Goal: Task Accomplishment & Management: Complete application form

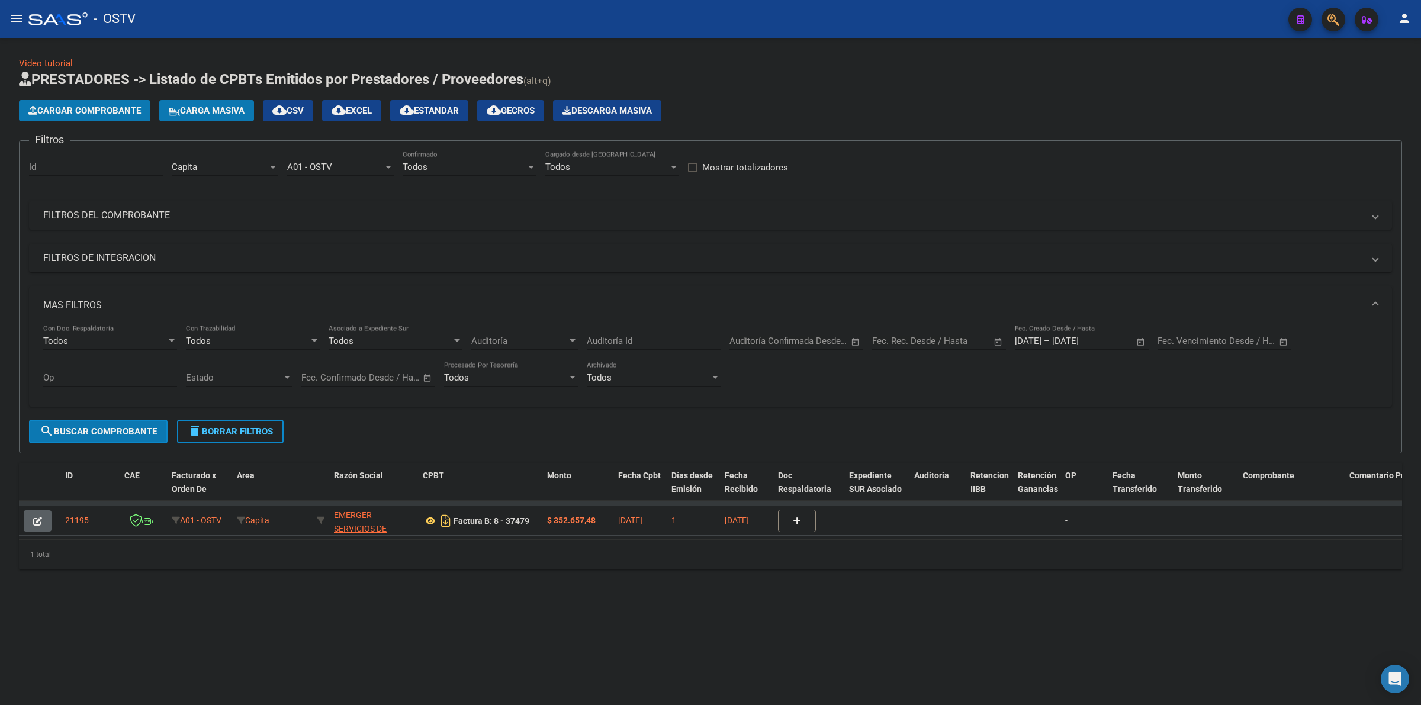
click at [234, 432] on span "delete Borrar Filtros" at bounding box center [230, 431] width 85 height 11
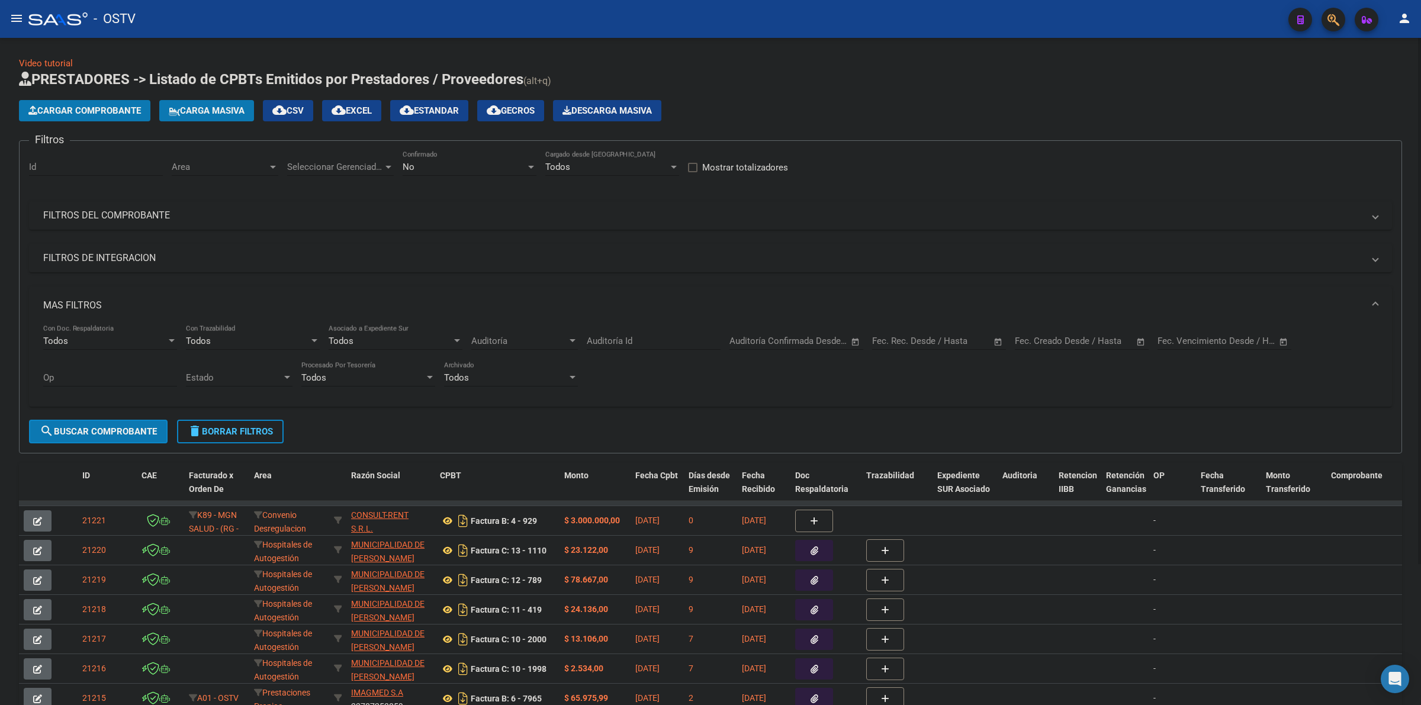
click at [430, 164] on div "No" at bounding box center [464, 167] width 123 height 11
click at [419, 108] on span "Todos" at bounding box center [470, 112] width 134 height 27
click at [374, 159] on div "Seleccionar Gerenciador Seleccionar Gerenciador" at bounding box center [340, 162] width 107 height 25
click at [218, 162] on div at bounding box center [710, 352] width 1421 height 705
click at [215, 162] on span "Area" at bounding box center [220, 167] width 96 height 11
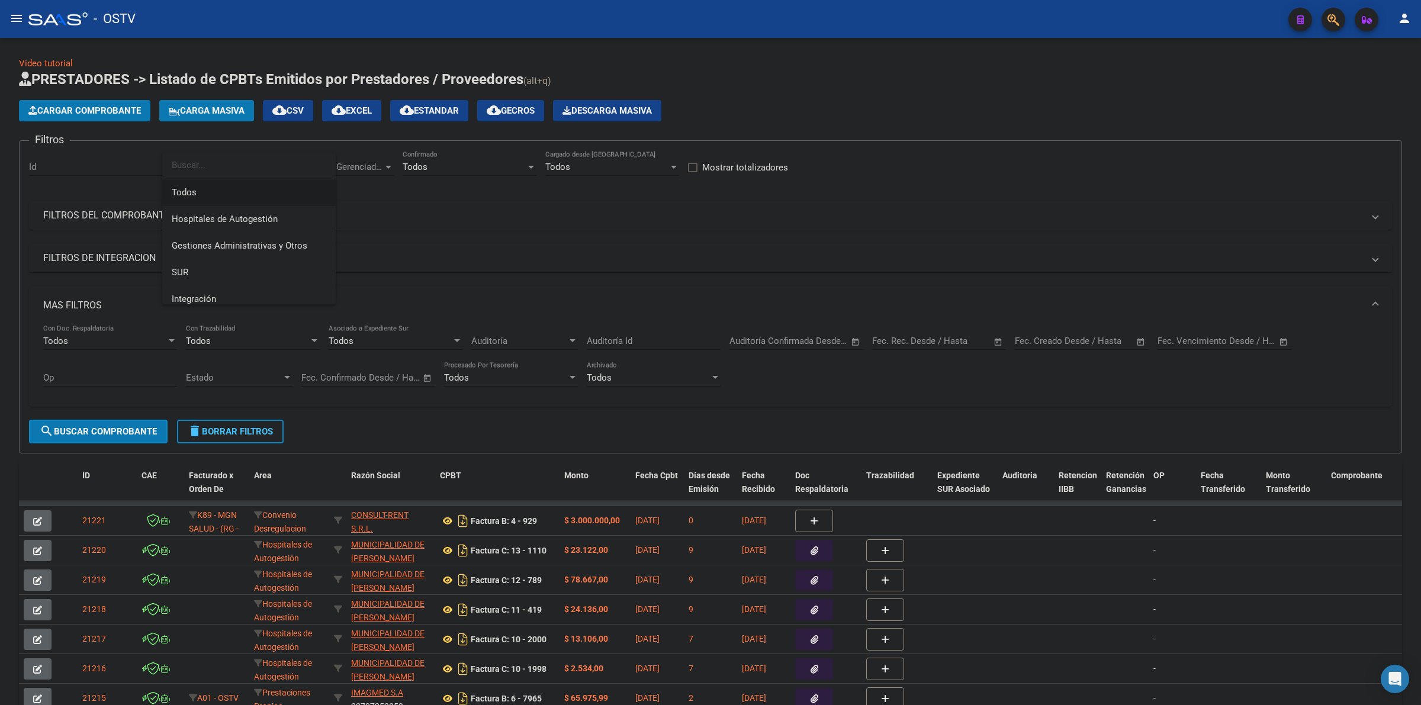
click at [498, 218] on div at bounding box center [710, 352] width 1421 height 705
click at [94, 300] on mat-panel-title "MAS FILTROS" at bounding box center [703, 305] width 1320 height 13
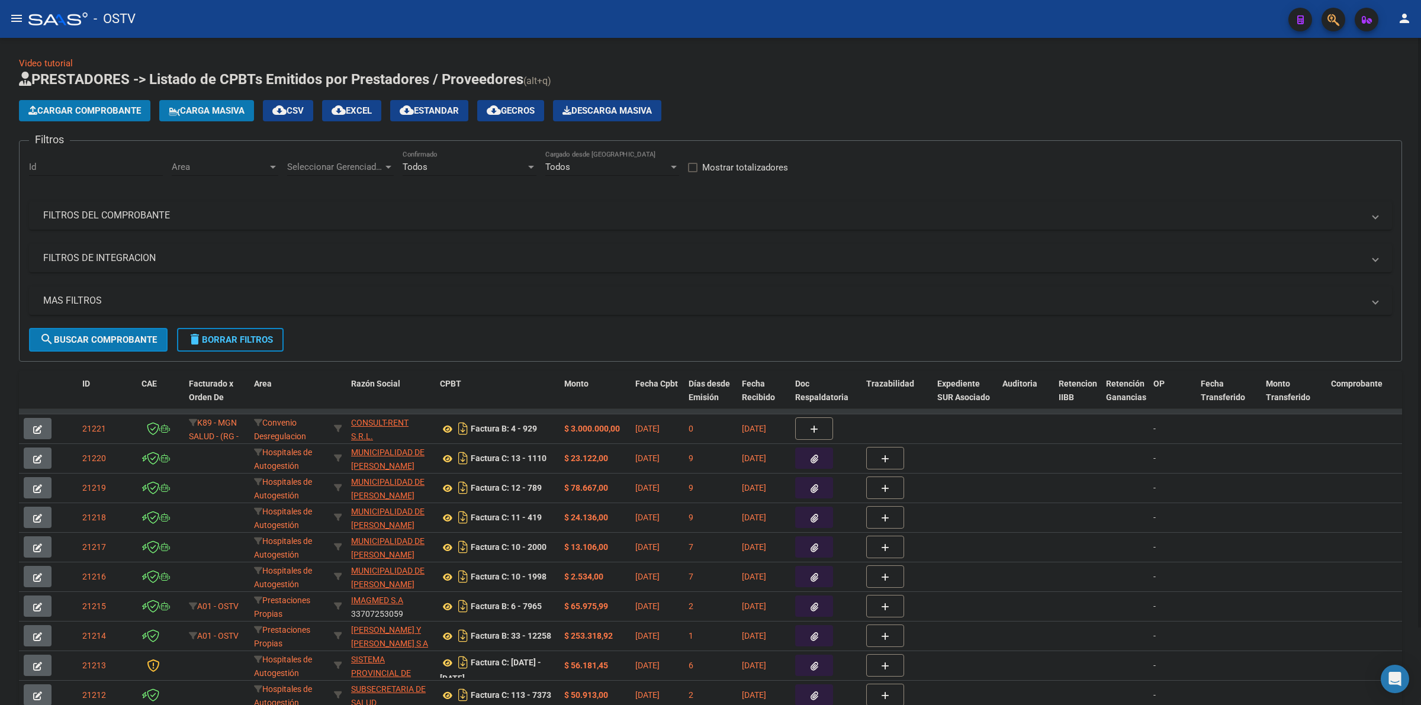
click at [104, 196] on div "Filtros Id Area Area Seleccionar Gerenciador Seleccionar Gerenciador Todos Conf…" at bounding box center [710, 239] width 1363 height 178
click at [104, 210] on mat-panel-title "FILTROS DEL COMPROBANTE" at bounding box center [703, 215] width 1320 height 13
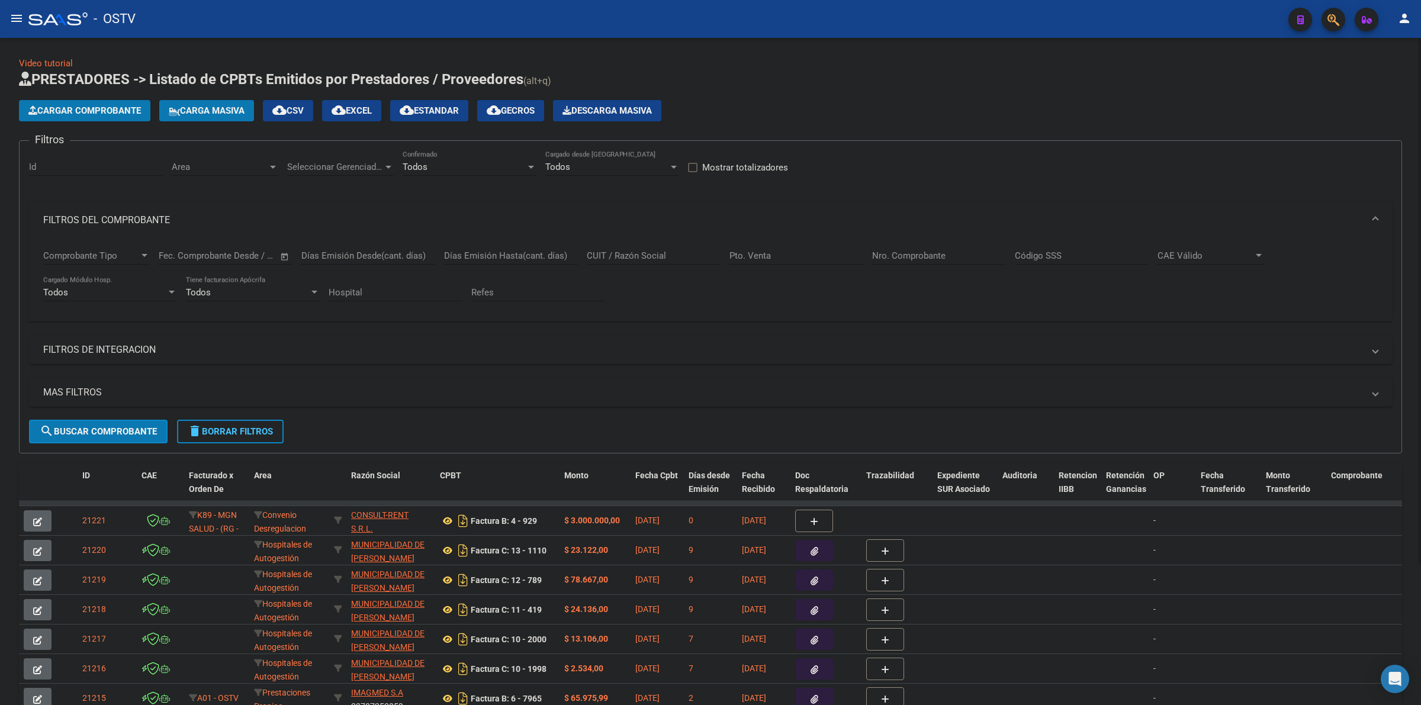
click at [151, 214] on mat-panel-title "FILTROS DEL COMPROBANTE" at bounding box center [703, 220] width 1320 height 13
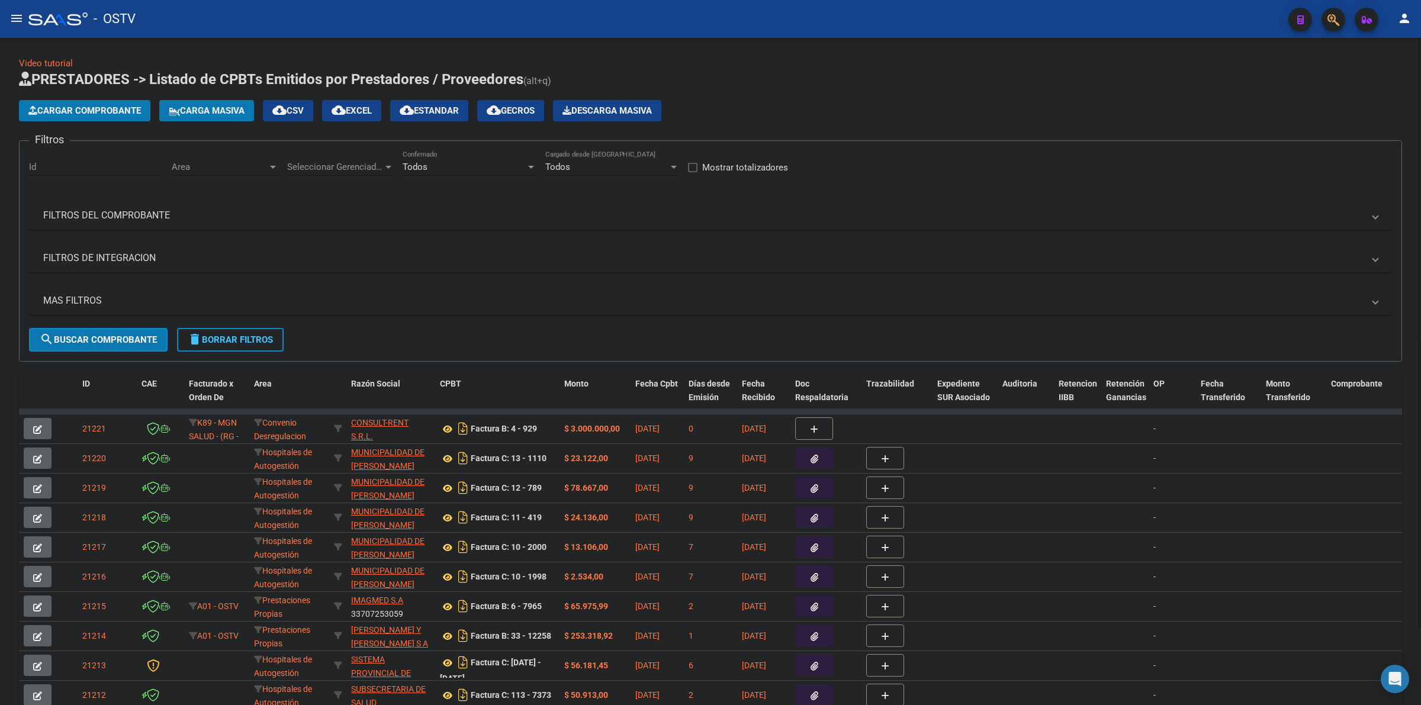
click at [938, 98] on app-list-header "PRESTADORES -> Listado de CPBTs Emitidos por Prestadores / Proveedores (alt+q) …" at bounding box center [710, 216] width 1383 height 292
click at [911, 80] on h1 "PRESTADORES -> Listado de CPBTs Emitidos por Prestadores / Proveedores (alt+q)" at bounding box center [710, 80] width 1383 height 21
click at [678, 77] on h1 "PRESTADORES -> Listado de CPBTs Emitidos por Prestadores / Proveedores (alt+q)" at bounding box center [710, 80] width 1383 height 21
click at [687, 75] on h1 "PRESTADORES -> Listado de CPBTs Emitidos por Prestadores / Proveedores (alt+q)" at bounding box center [710, 80] width 1383 height 21
click at [936, 64] on div "Video tutorial PRESTADORES -> Listado de CPBTs Emitidos por Prestadores / Prove…" at bounding box center [710, 400] width 1383 height 687
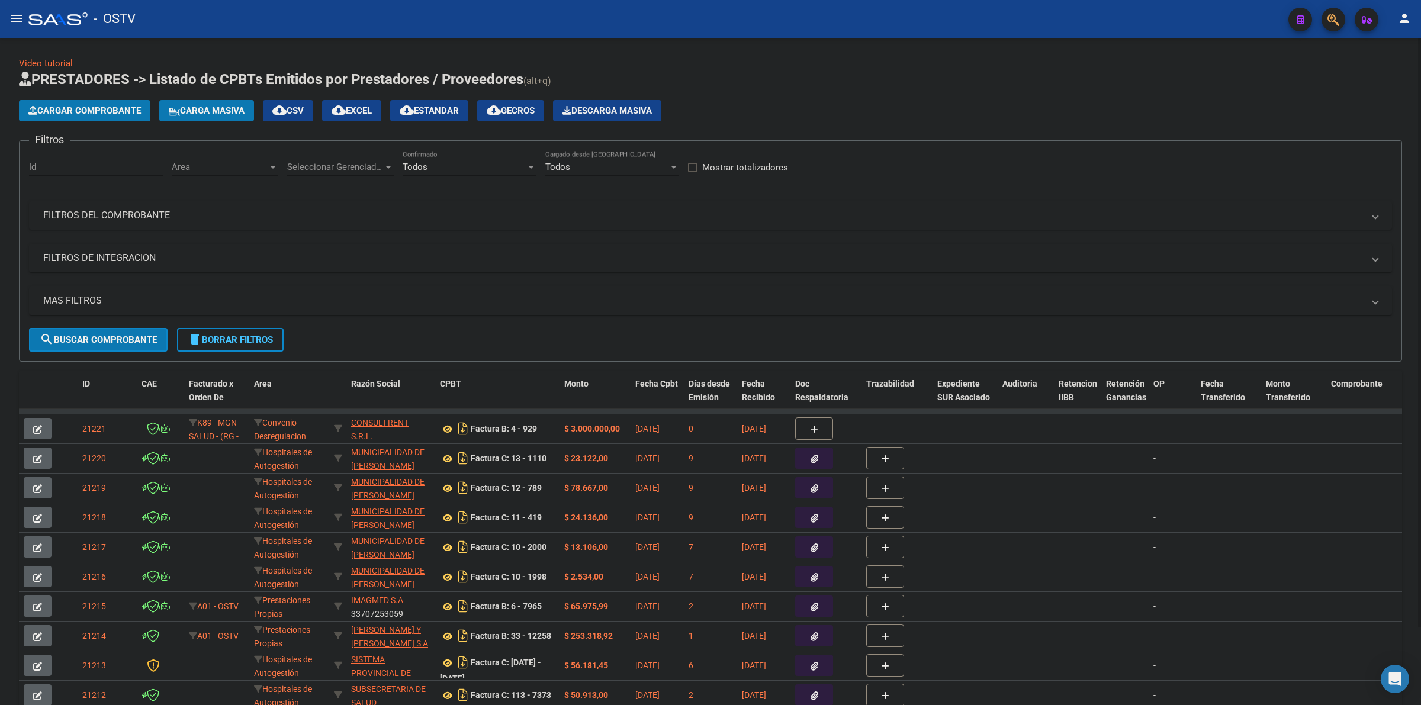
click at [782, 69] on div "Video tutorial PRESTADORES -> Listado de CPBTs Emitidos por Prestadores / Prove…" at bounding box center [710, 400] width 1383 height 687
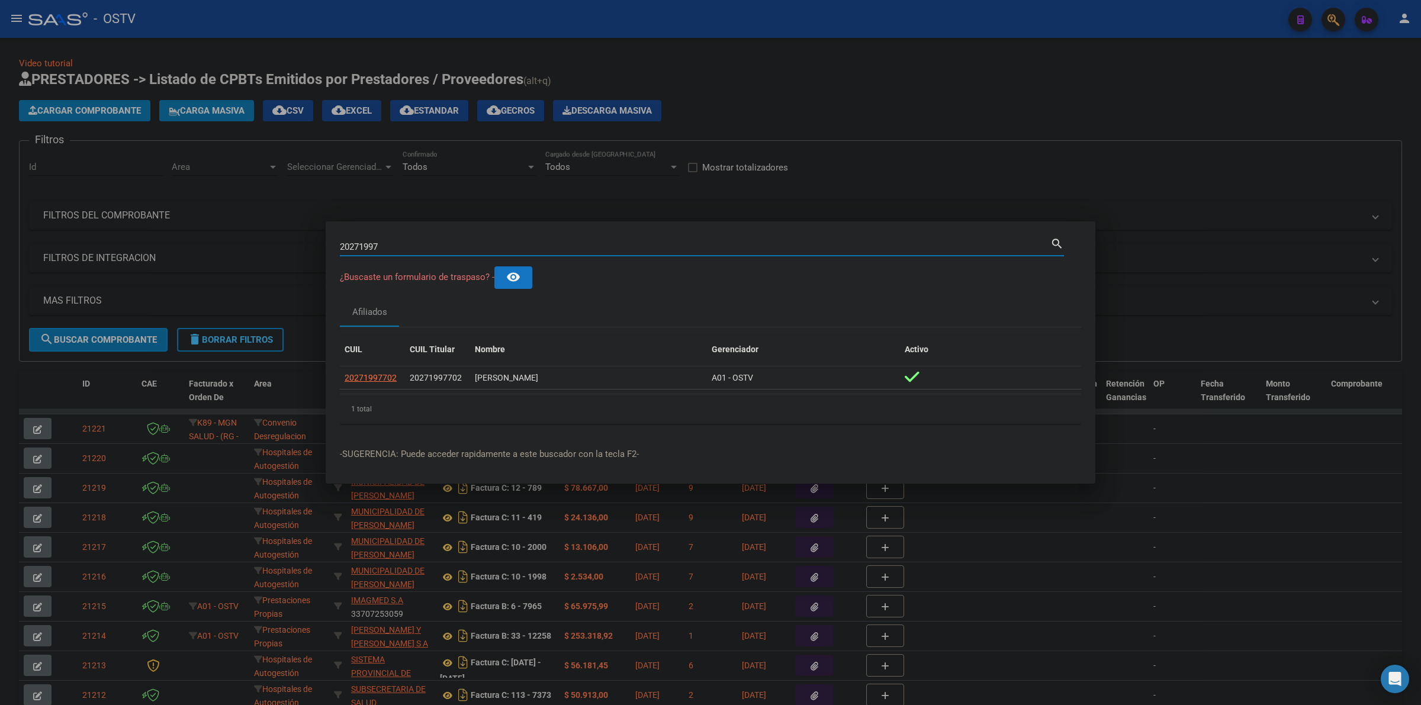
click at [467, 248] on input "20271997" at bounding box center [695, 247] width 711 height 11
type input "48221438"
click at [380, 383] on span "20482214380" at bounding box center [371, 377] width 52 height 9
type textarea "20482214380"
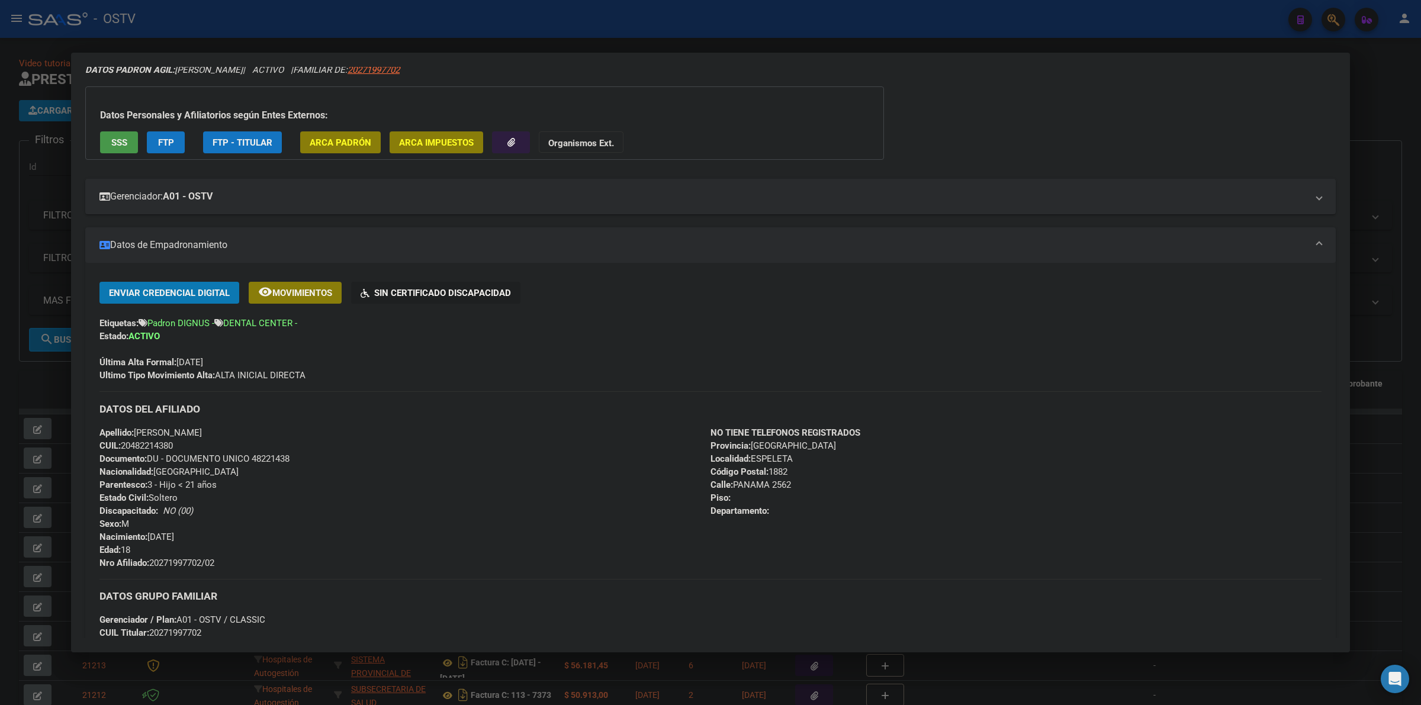
scroll to position [74, 0]
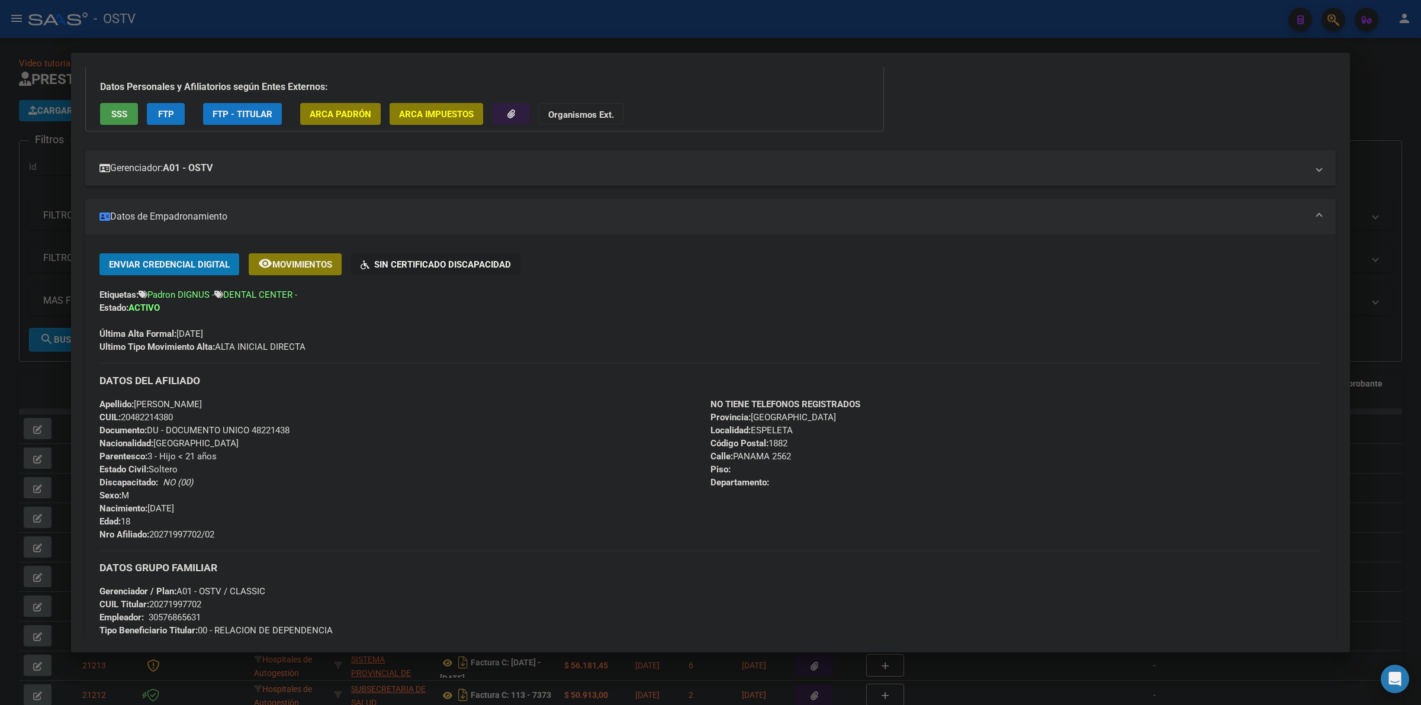
click at [521, 428] on div "Apellido: [PERSON_NAME] CUIL: 20482214380 Documento: DU - DOCUMENTO UNICO 48221…" at bounding box center [404, 469] width 611 height 143
click at [1391, 154] on div at bounding box center [710, 352] width 1421 height 705
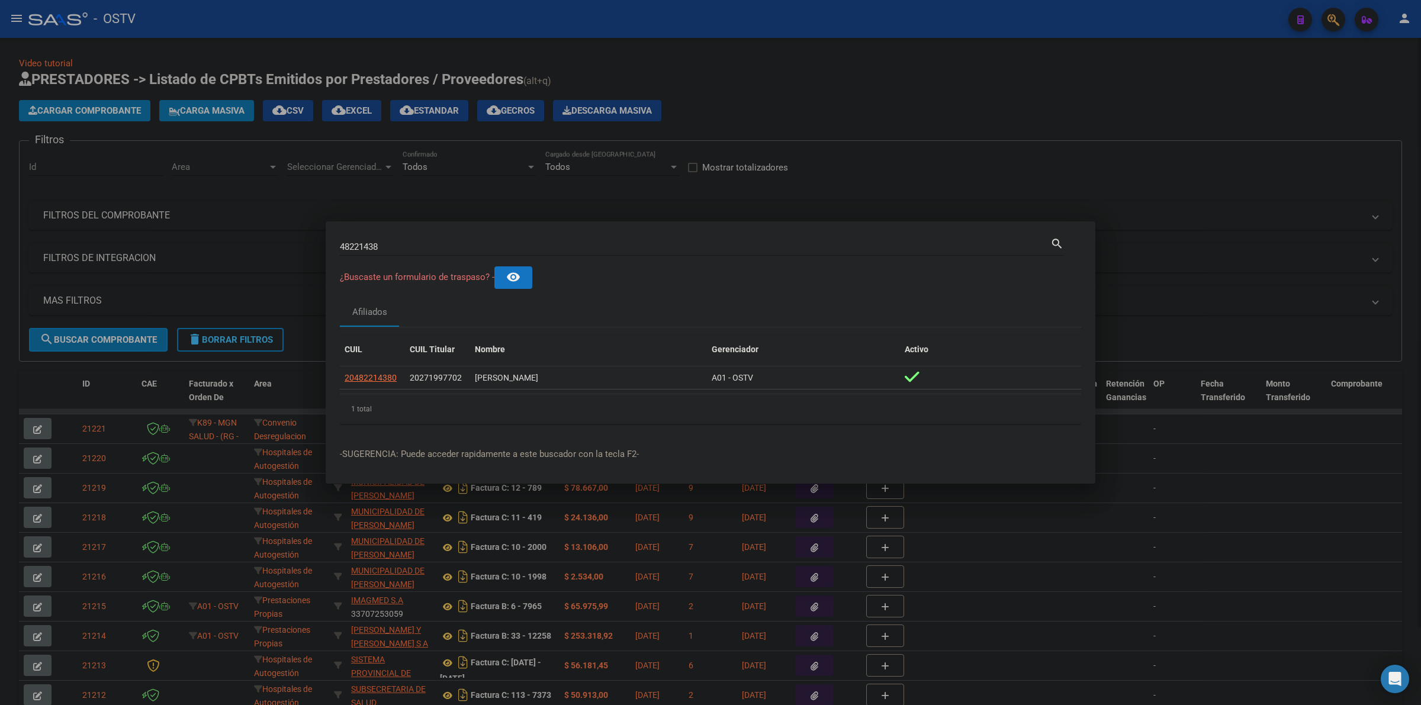
click at [914, 70] on div at bounding box center [710, 352] width 1421 height 705
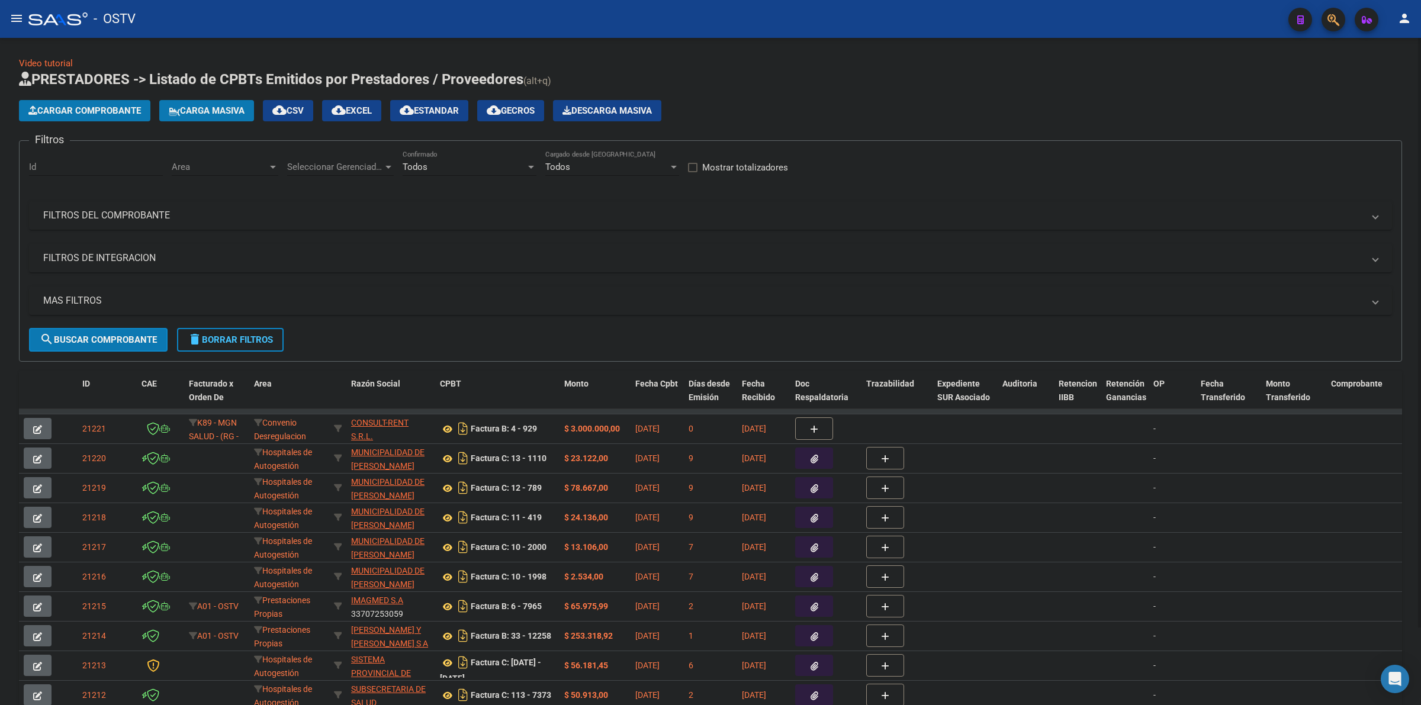
click at [1005, 69] on div "Video tutorial PRESTADORES -> Listado de CPBTs Emitidos por Prestadores / Prove…" at bounding box center [710, 400] width 1383 height 687
click at [187, 226] on mat-expansion-panel-header "FILTROS DEL COMPROBANTE" at bounding box center [710, 215] width 1363 height 28
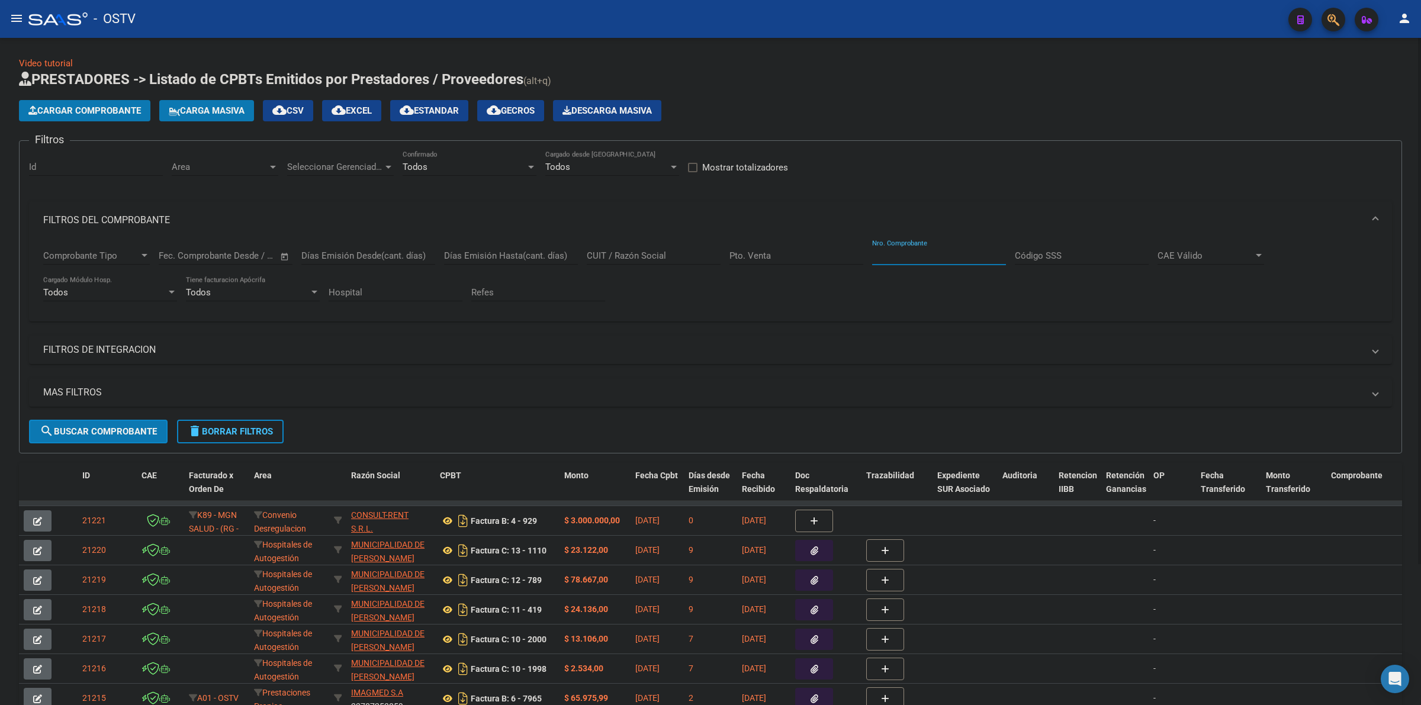
click at [898, 253] on input "Nro. Comprobante" at bounding box center [939, 255] width 134 height 11
click at [224, 426] on span "delete Borrar Filtros" at bounding box center [230, 431] width 85 height 11
click at [120, 116] on button "Cargar Comprobante" at bounding box center [84, 110] width 131 height 21
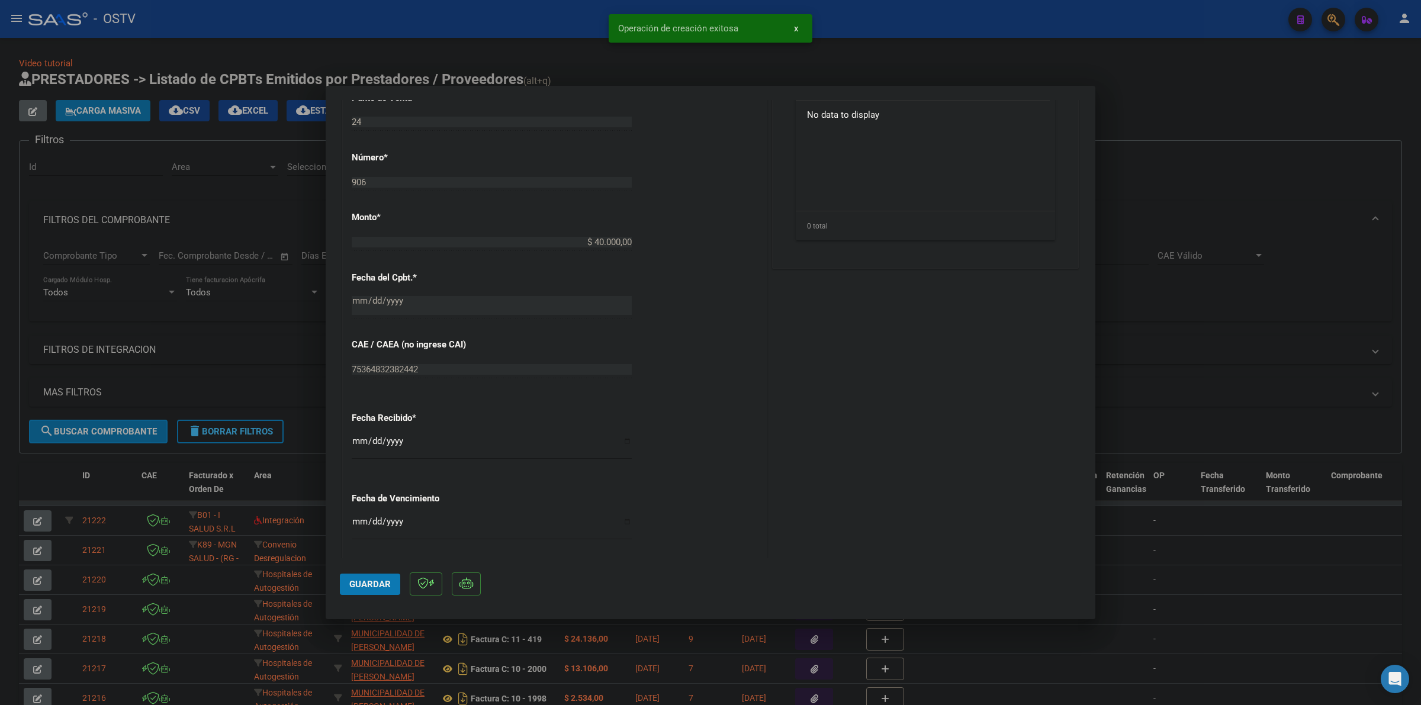
scroll to position [468, 0]
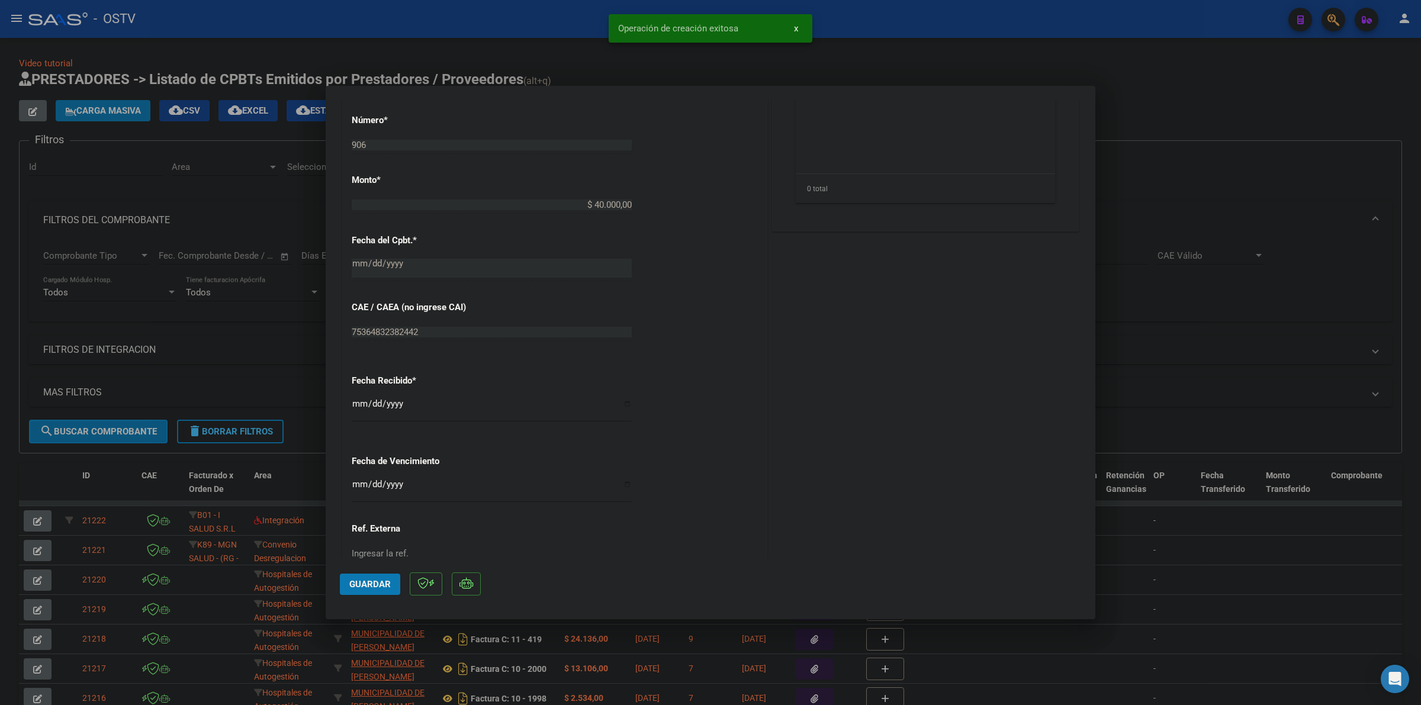
click at [357, 487] on input "Ingresar la fecha" at bounding box center [492, 489] width 280 height 19
type input "[DATE]"
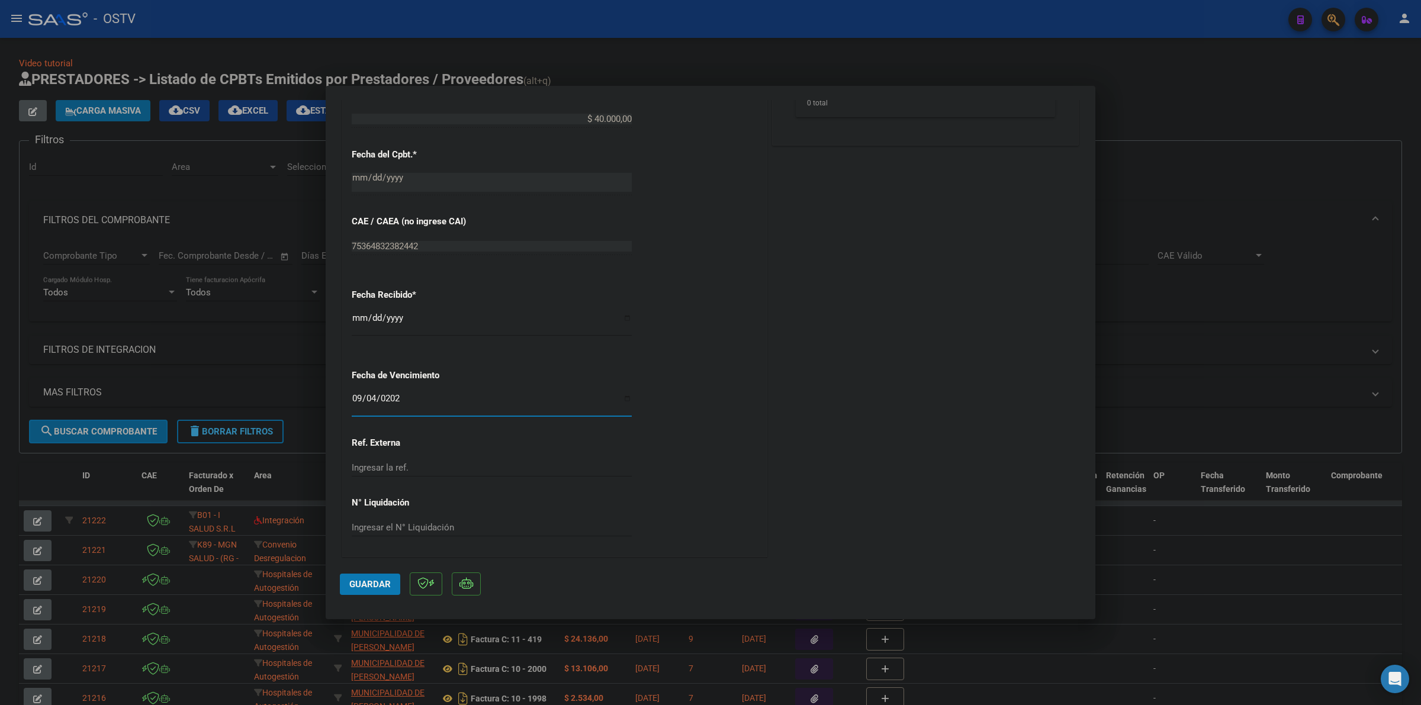
scroll to position [555, 0]
click at [364, 579] on span "Guardar" at bounding box center [369, 584] width 41 height 11
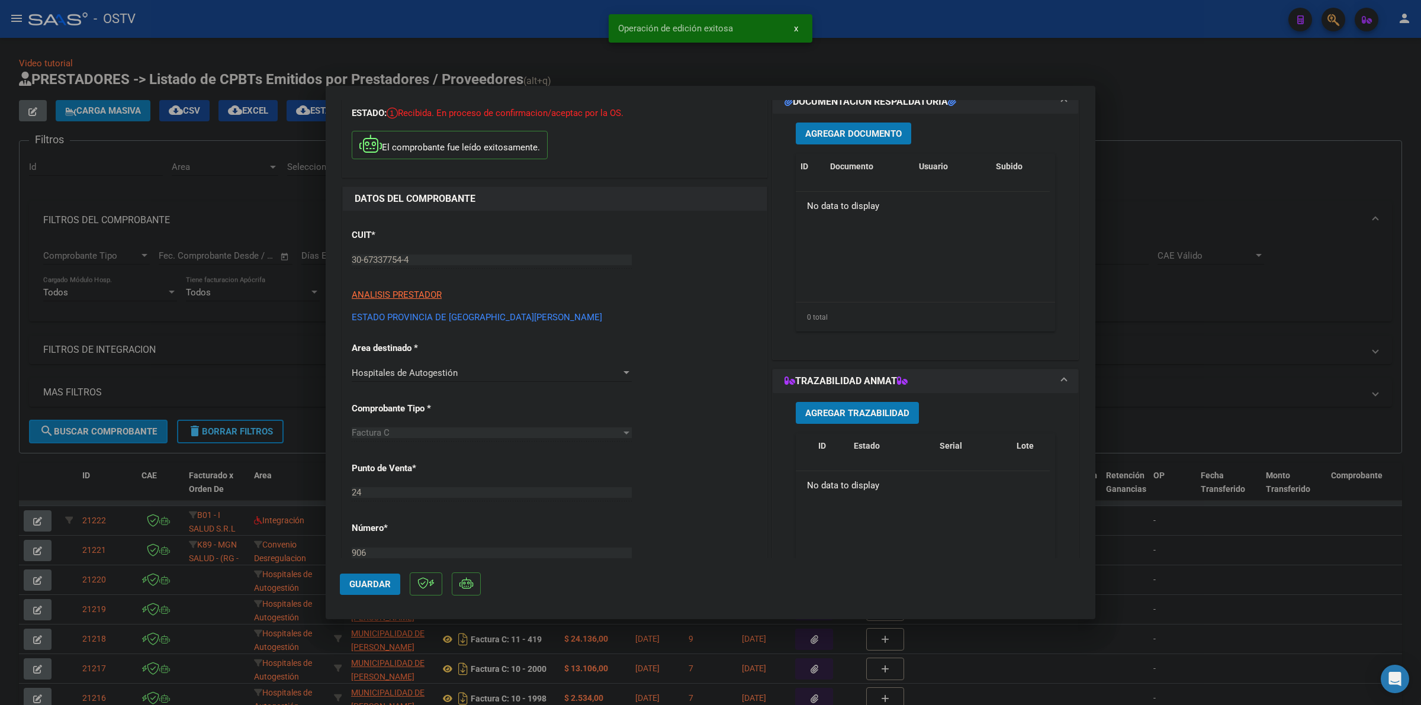
scroll to position [0, 0]
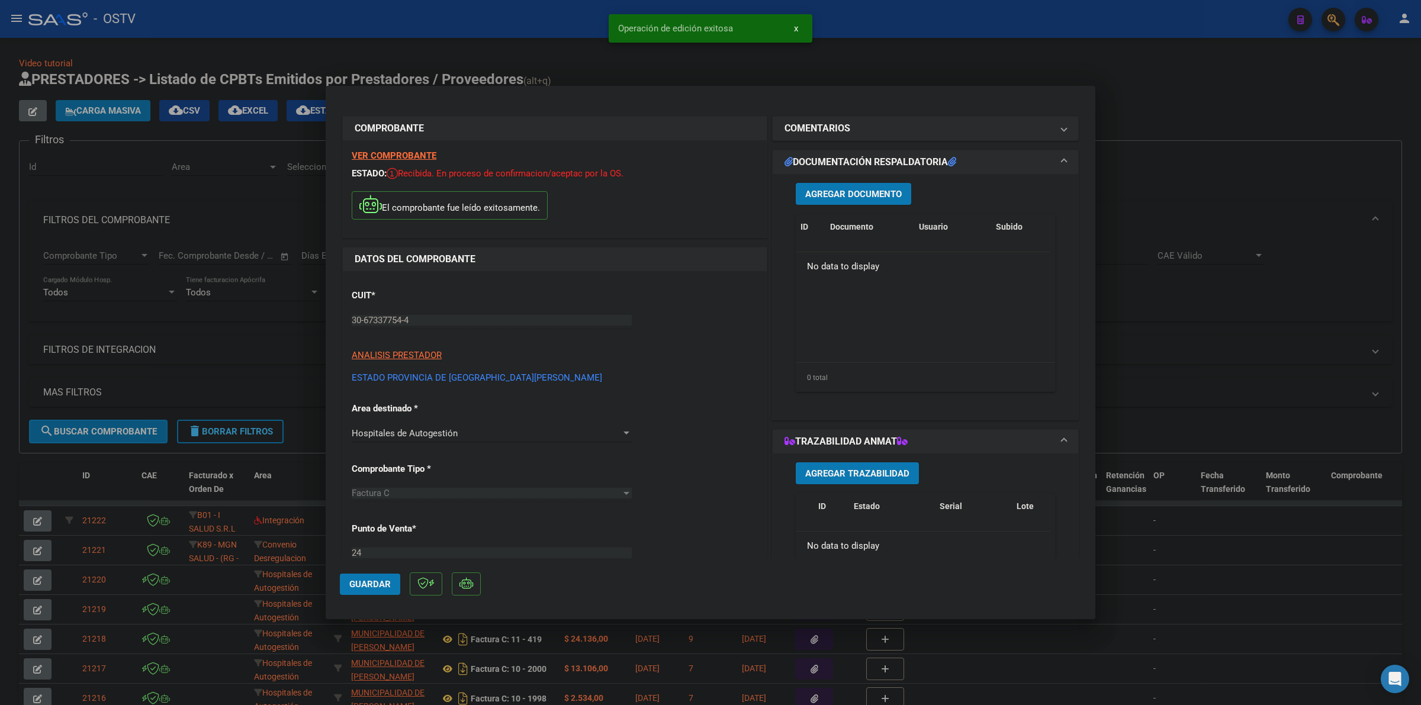
click at [854, 193] on span "Agregar Documento" at bounding box center [853, 194] width 97 height 11
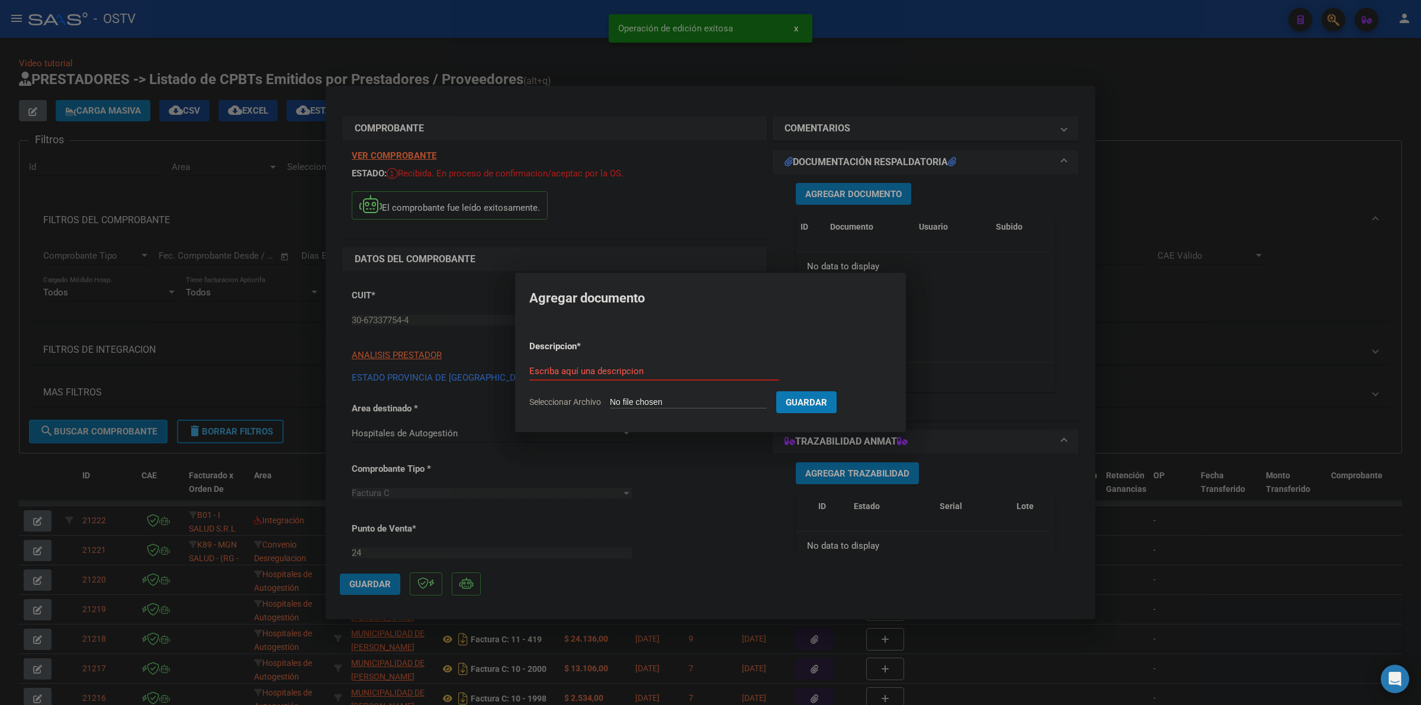
type input "C:\fakepath\FACTURA - 24 906 - ESTADO PROVINCIA DE [GEOGRAPHIC_DATA][PERSON_NAM…"
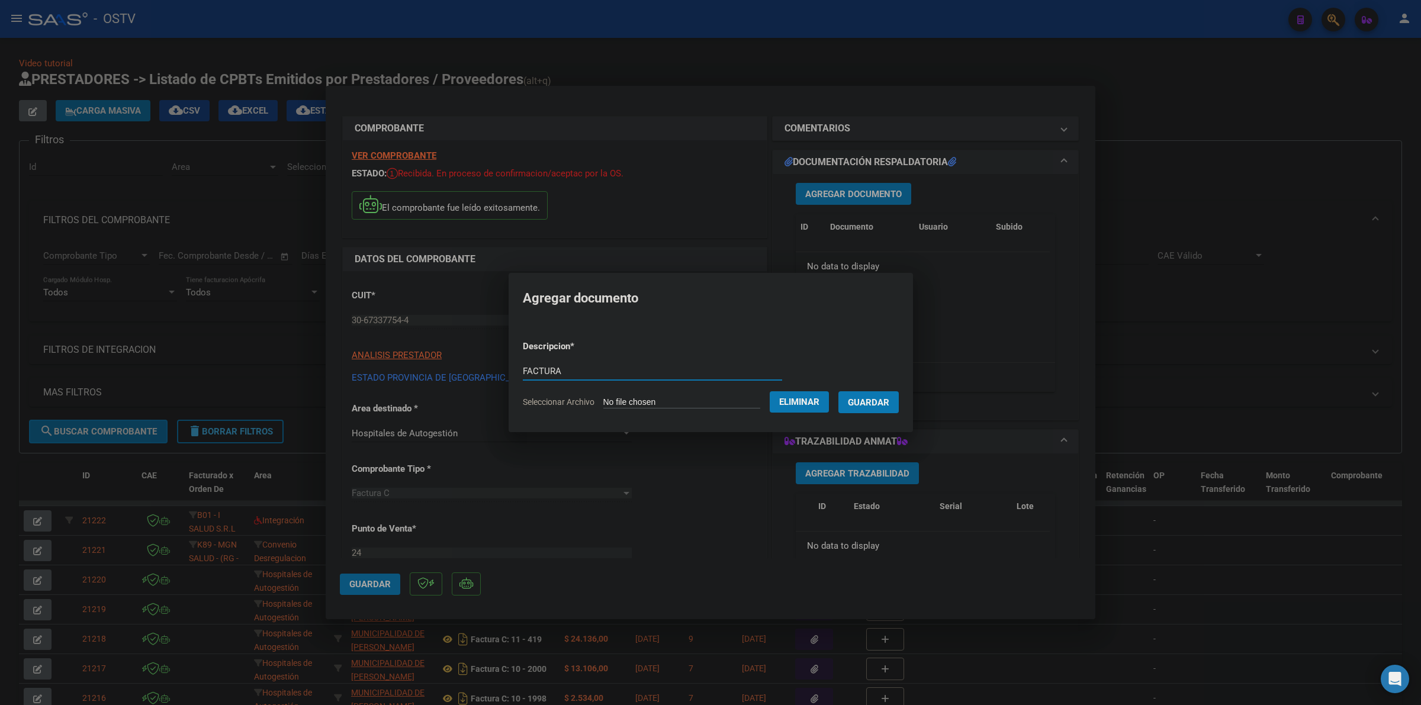
type input "FACTURA"
click at [838, 391] on button "Guardar" at bounding box center [868, 402] width 60 height 22
click at [356, 587] on span "Guardar" at bounding box center [369, 584] width 41 height 11
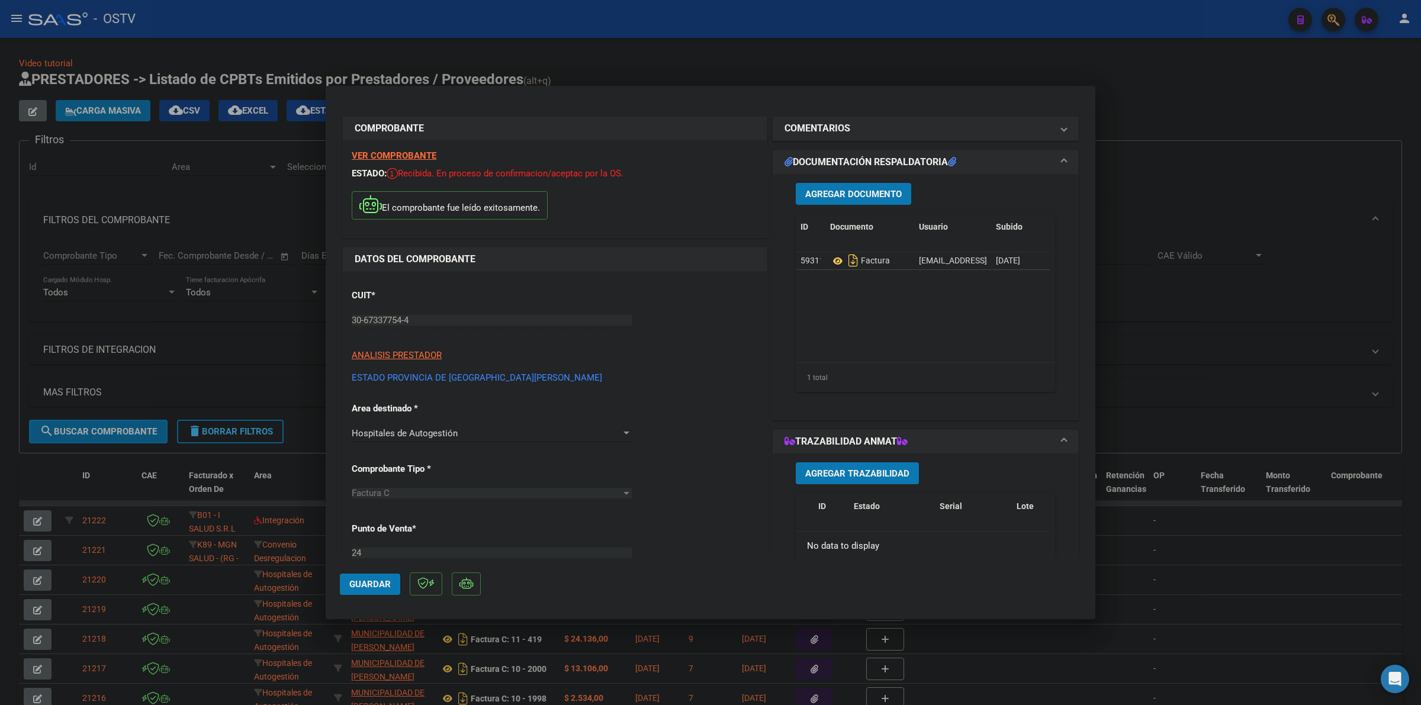
click at [650, 330] on div "CUIT * 30-67337754-4 Ingresar CUIT ANALISIS PRESTADOR ESTADO PROVINCIA DE [GEOG…" at bounding box center [555, 332] width 406 height 104
click at [372, 590] on button "Guardar" at bounding box center [370, 584] width 60 height 21
click at [930, 82] on div at bounding box center [710, 352] width 1421 height 705
type input "$ 0,00"
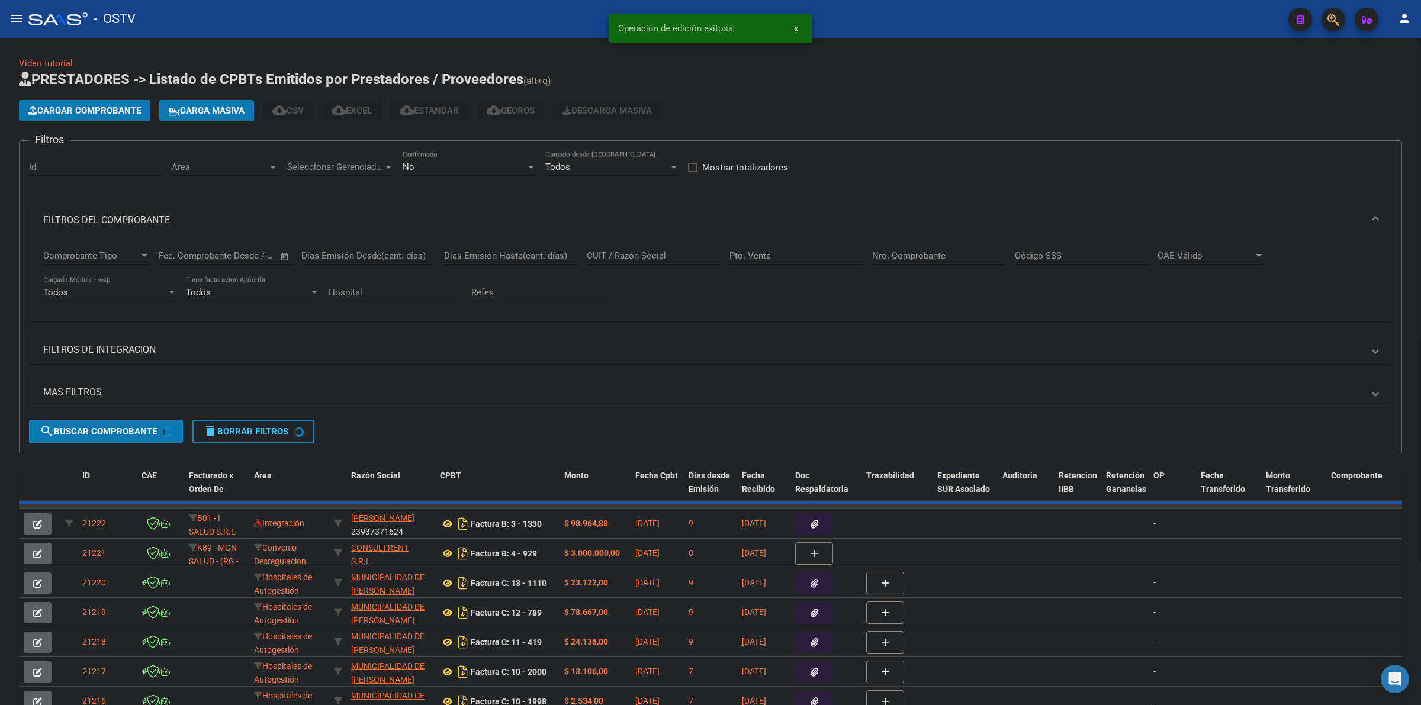
click at [955, 59] on div "Video tutorial PRESTADORES -> Listado de CPBTs Emitidos por Prestadores / Prove…" at bounding box center [710, 448] width 1383 height 782
